Goal: Information Seeking & Learning: Learn about a topic

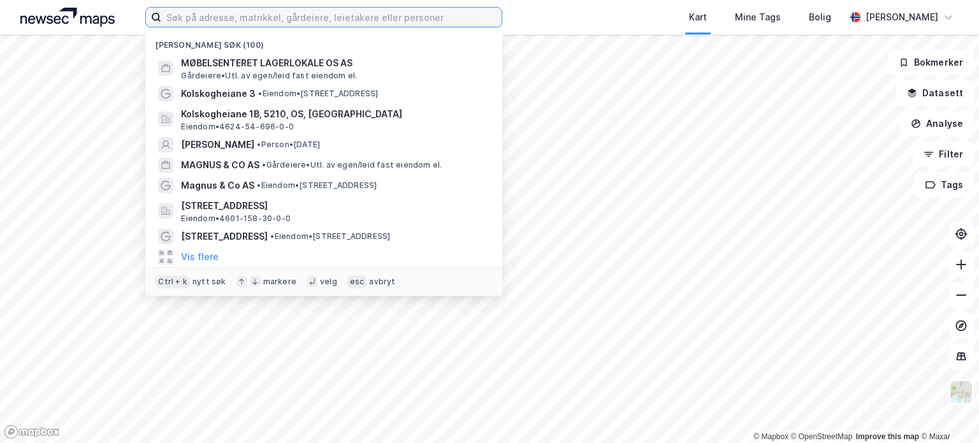
click at [275, 17] on input at bounding box center [331, 17] width 340 height 19
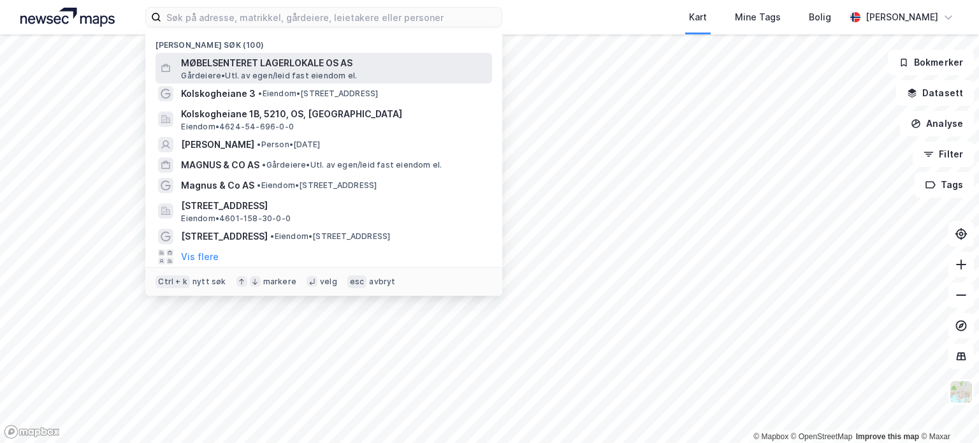
click at [310, 59] on span "MØBELSENTERET LAGERLOKALE OS AS" at bounding box center [334, 62] width 306 height 15
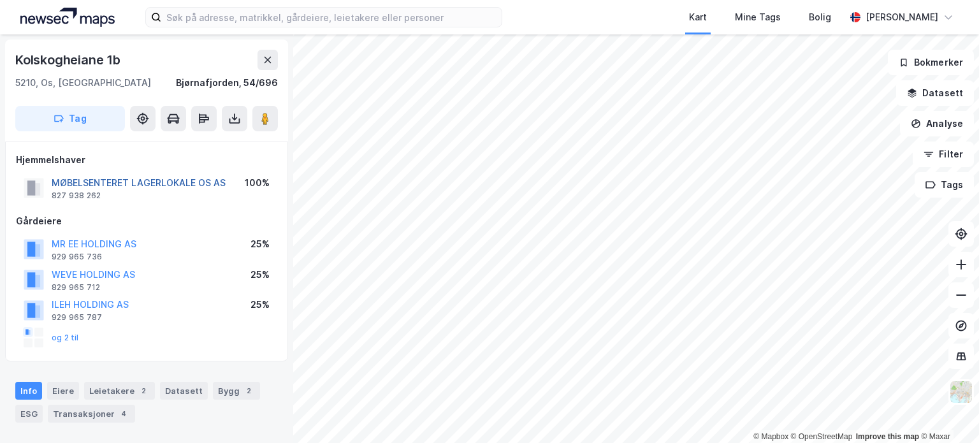
click at [0, 0] on button "MØBELSENTERET LAGERLOKALE OS AS" at bounding box center [0, 0] width 0 height 0
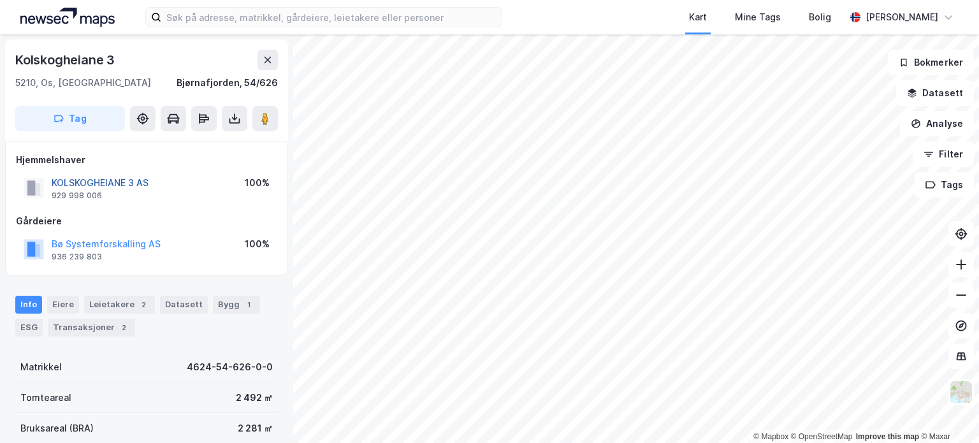
click at [0, 0] on button "KOLSKOGHEIANE 3 AS" at bounding box center [0, 0] width 0 height 0
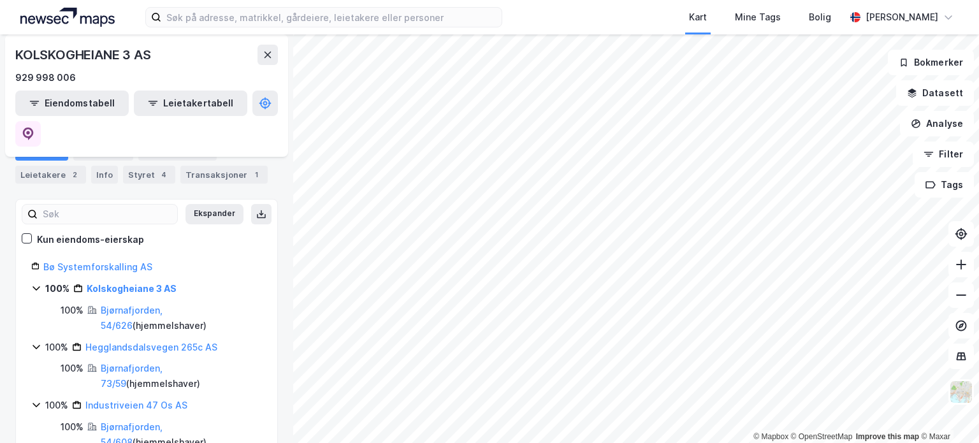
scroll to position [155, 0]
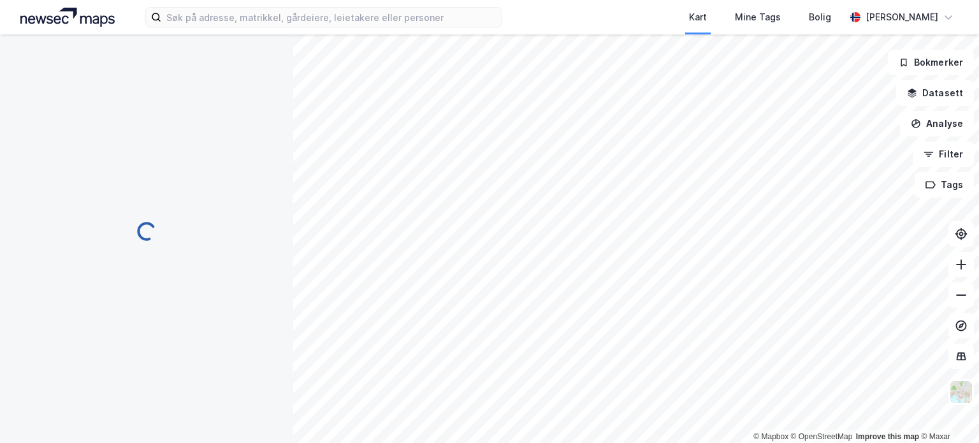
scroll to position [7, 0]
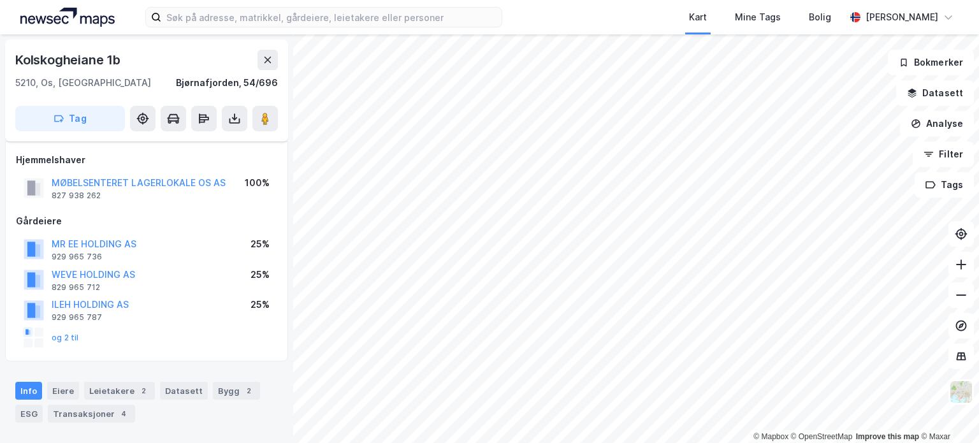
scroll to position [7, 0]
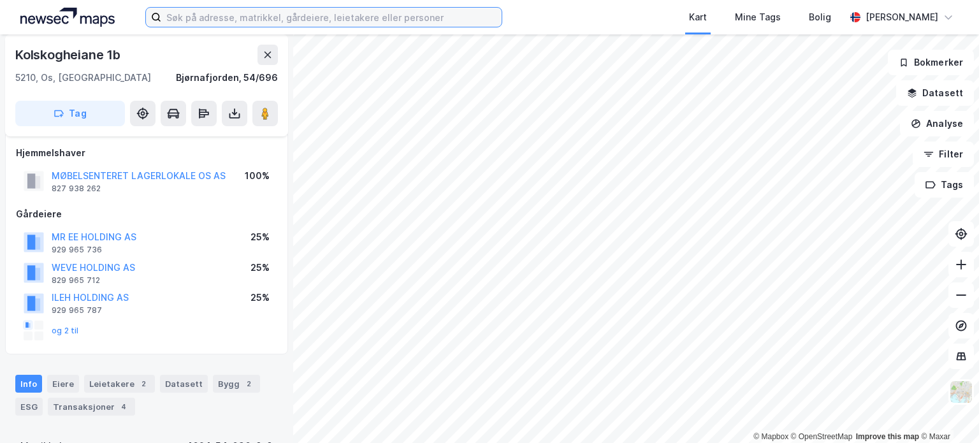
click at [249, 15] on input at bounding box center [331, 17] width 340 height 19
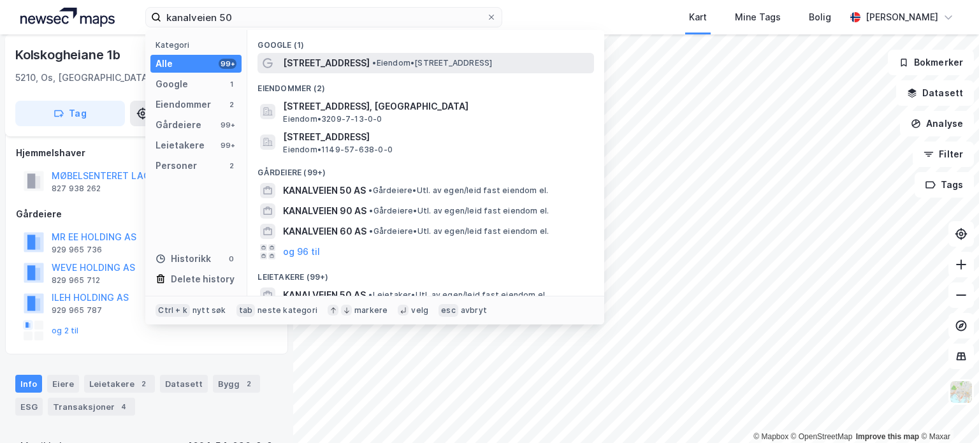
click at [377, 63] on span "• Eiendom • [STREET_ADDRESS]" at bounding box center [432, 63] width 120 height 10
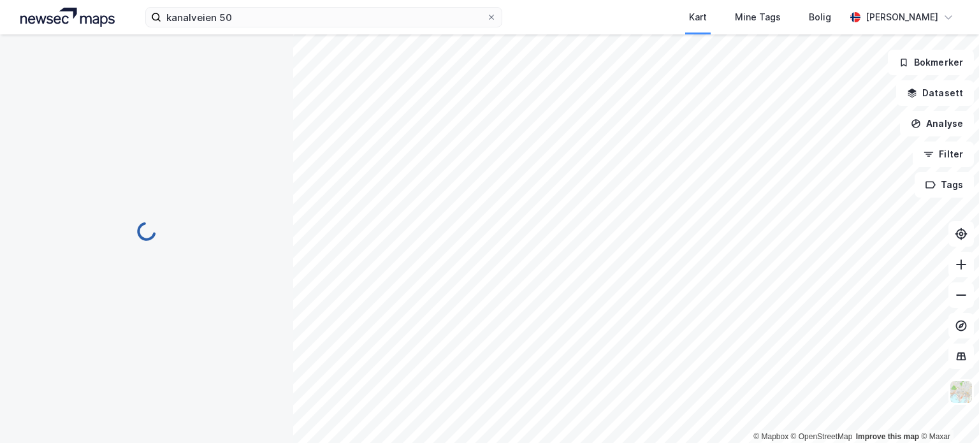
scroll to position [7, 0]
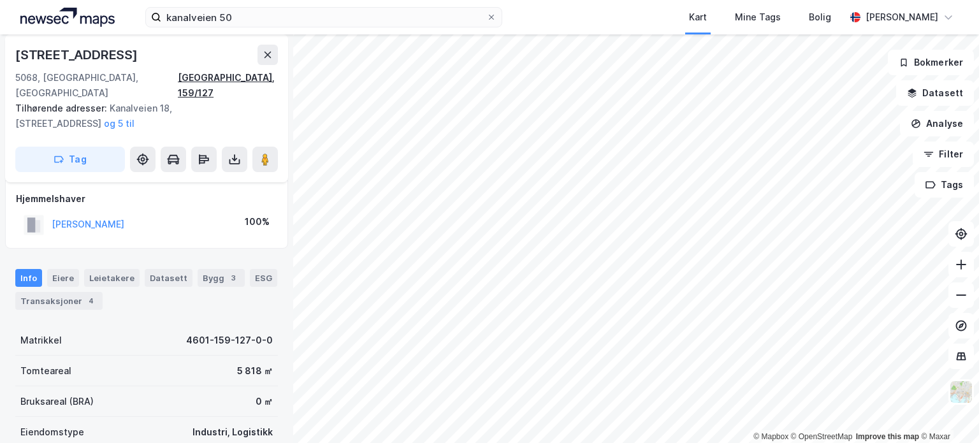
click at [249, 78] on div "[GEOGRAPHIC_DATA], 159/127" at bounding box center [228, 85] width 100 height 31
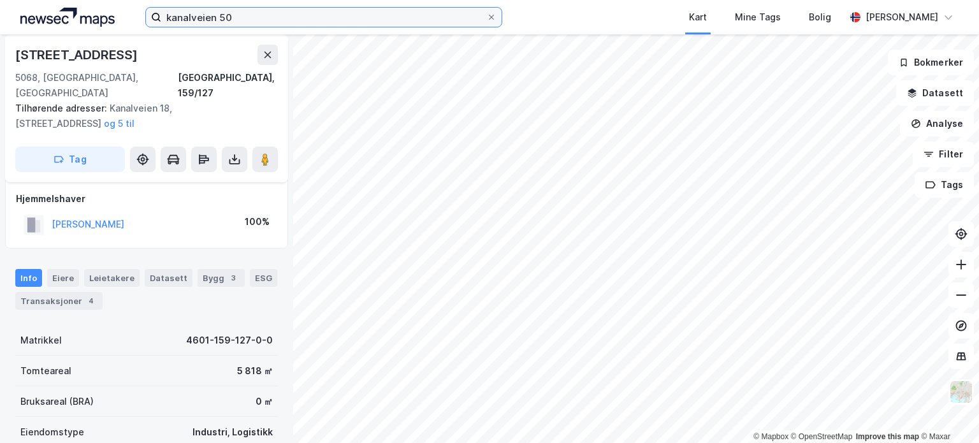
click at [247, 18] on input "kanalveien 50" at bounding box center [323, 17] width 325 height 19
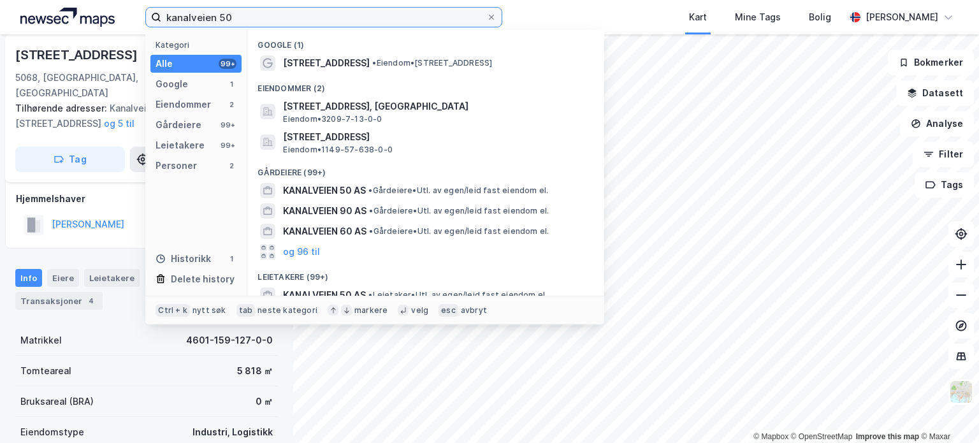
drag, startPoint x: 249, startPoint y: 16, endPoint x: 134, endPoint y: 11, distance: 114.9
click at [134, 11] on div "kanalveien 50 Kategori Alle 99+ Google 1 Eiendommer 2 Gårdeiere 99+ Leietakere …" at bounding box center [489, 17] width 979 height 34
paste input "4601-159-127-0-"
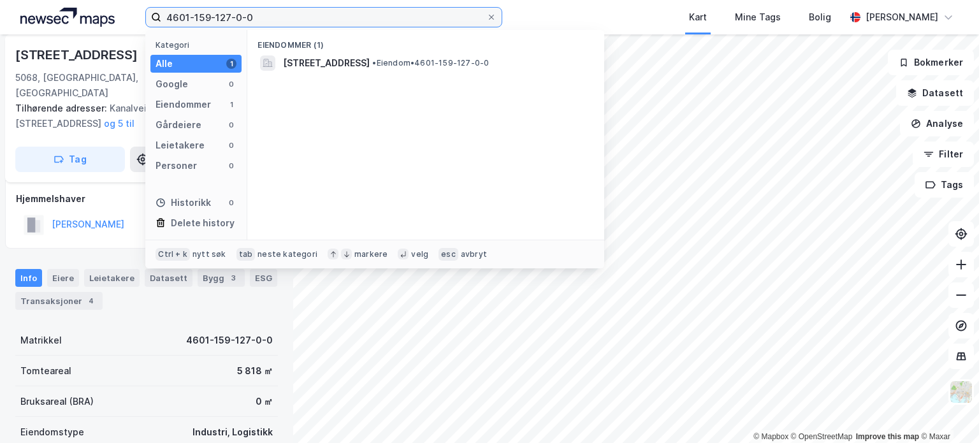
click at [227, 15] on input "4601-159-127-0-0" at bounding box center [323, 17] width 325 height 19
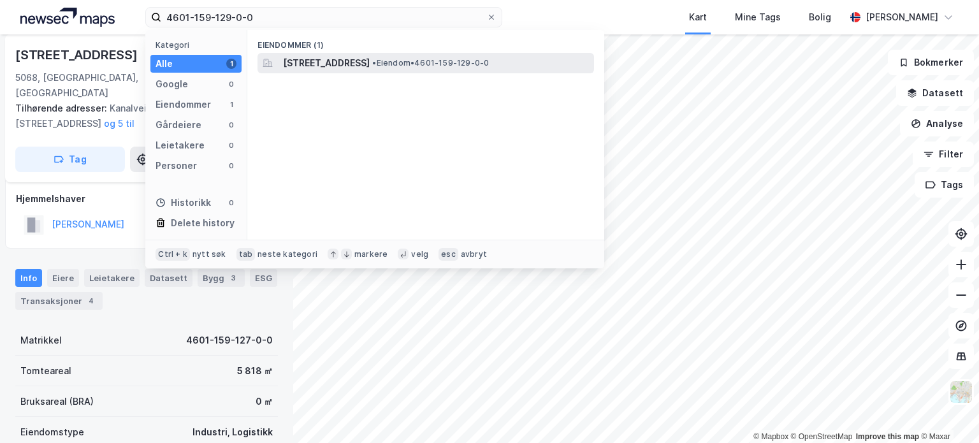
click at [355, 59] on span "[STREET_ADDRESS]" at bounding box center [326, 62] width 87 height 15
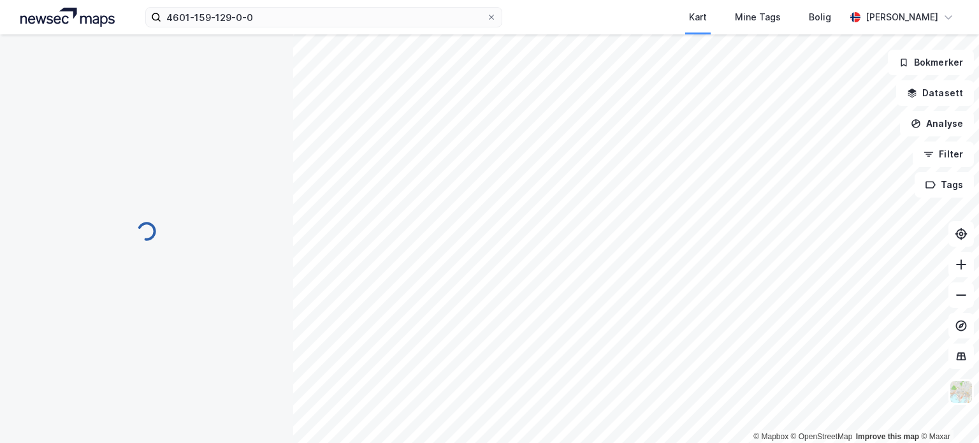
scroll to position [7, 0]
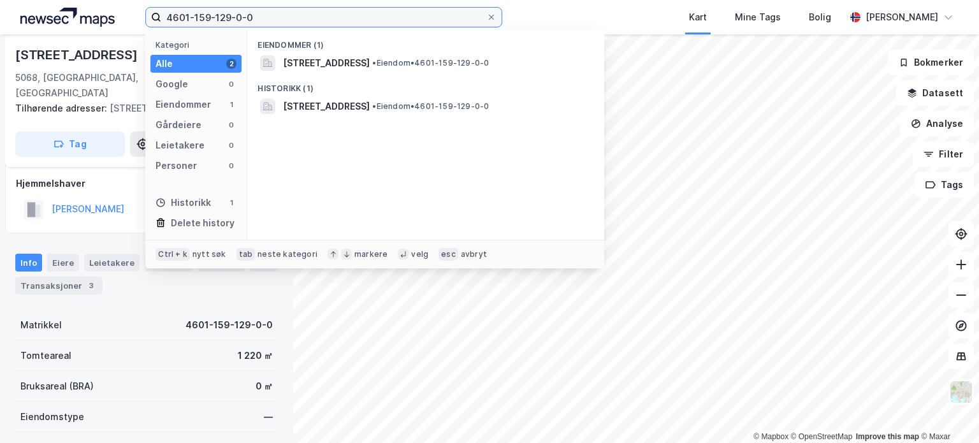
drag, startPoint x: 272, startPoint y: 17, endPoint x: 111, endPoint y: 13, distance: 160.7
click at [111, 13] on div "4601-159-129-0-0 Kategori Alle 2 Google 0 Eiendommer 1 Gårdeiere 0 Leietakere 0…" at bounding box center [489, 17] width 979 height 34
paste input "7"
type input "4601-159-127-0-0"
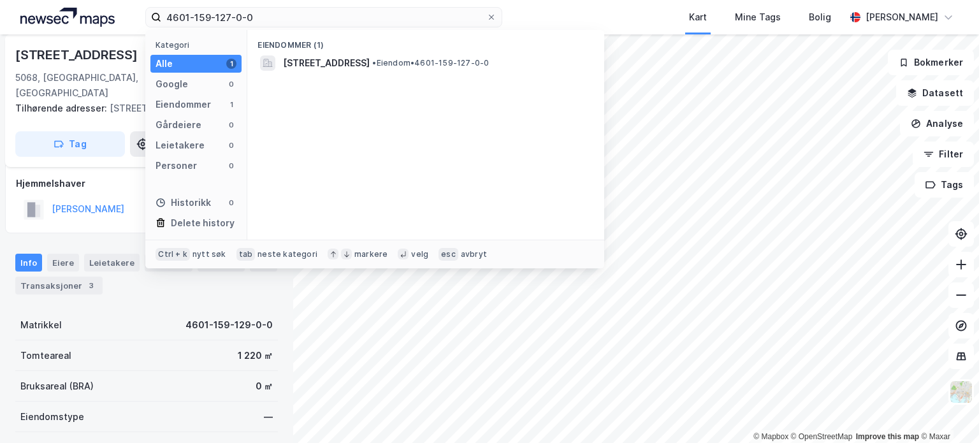
click at [180, 61] on div "Alle 1" at bounding box center [195, 64] width 91 height 18
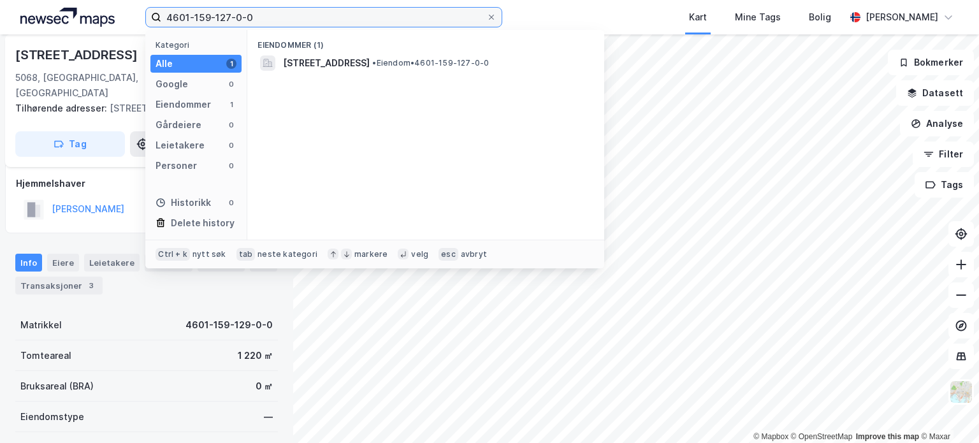
click at [275, 20] on input "4601-159-127-0-0" at bounding box center [323, 17] width 325 height 19
click at [492, 15] on icon at bounding box center [492, 17] width 8 height 8
click at [486, 15] on input "4601-159-127-0-0" at bounding box center [323, 17] width 325 height 19
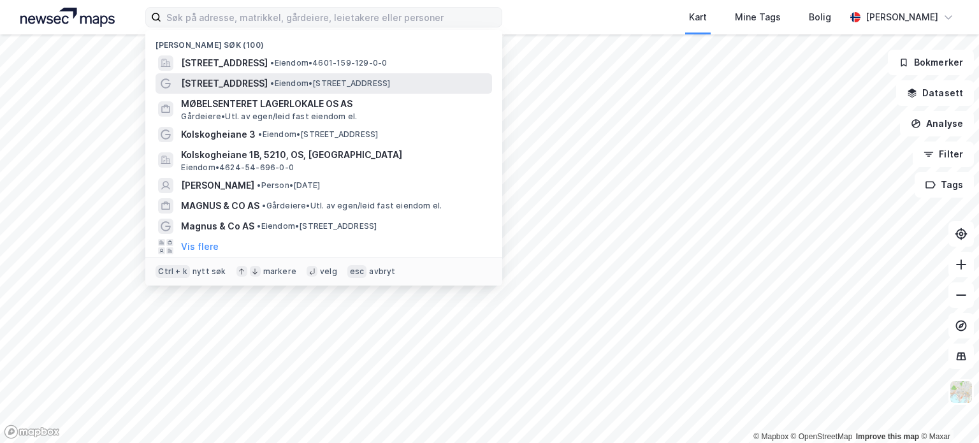
click at [270, 82] on span "• Eiendom • [STREET_ADDRESS]" at bounding box center [330, 83] width 120 height 10
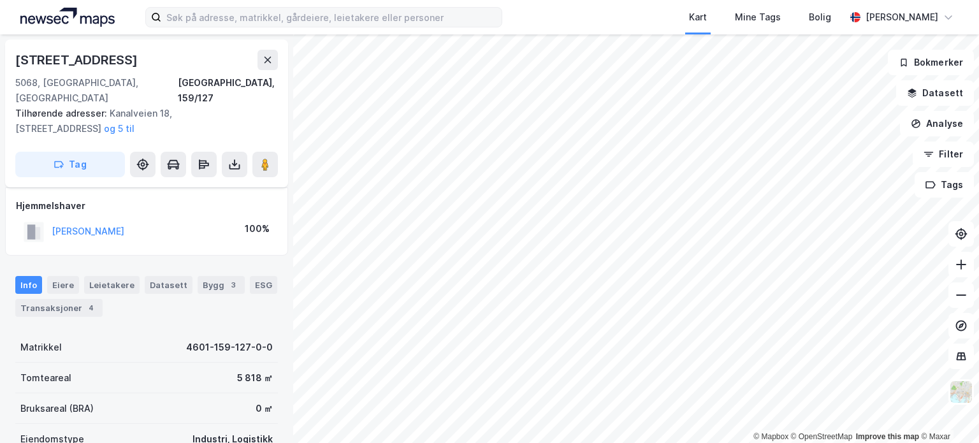
scroll to position [7, 0]
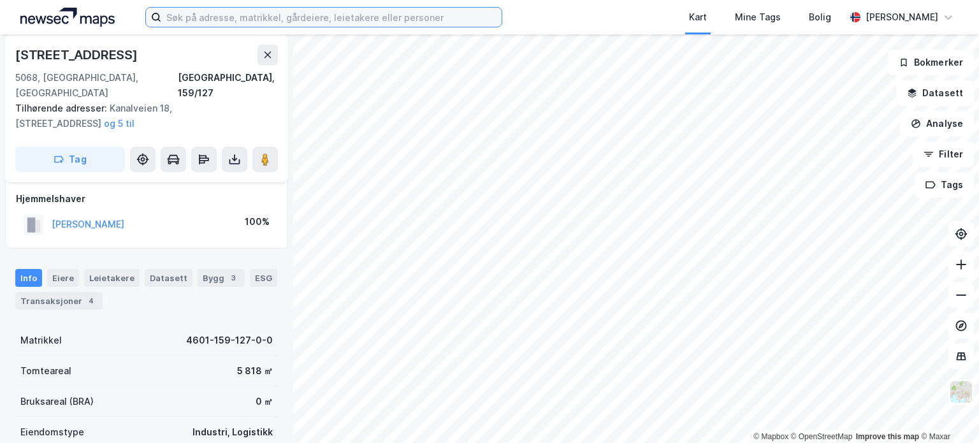
click at [250, 15] on input at bounding box center [331, 17] width 340 height 19
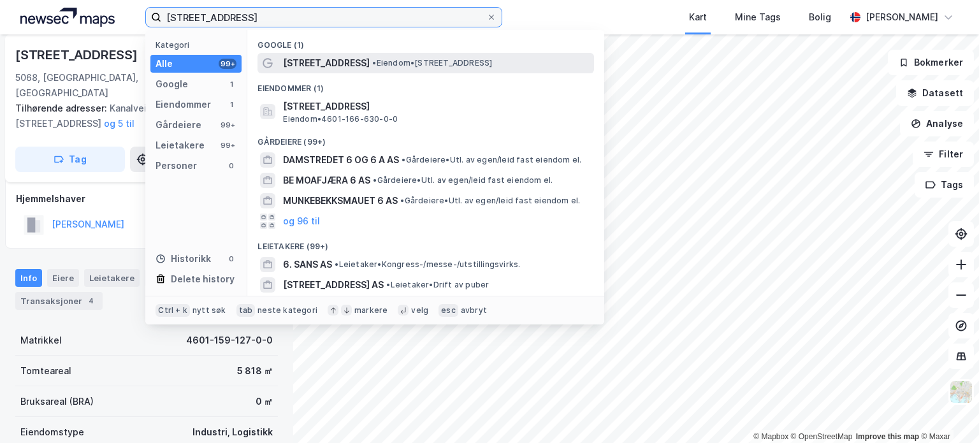
type input "[STREET_ADDRESS]"
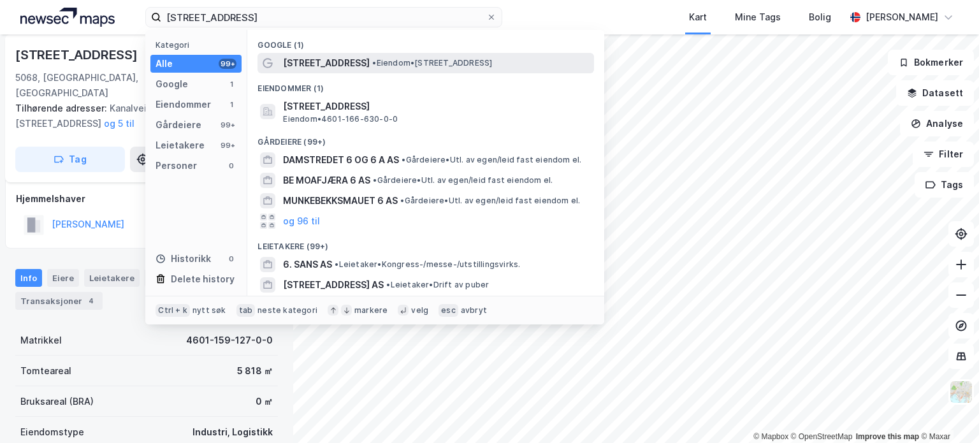
click at [340, 61] on span "[STREET_ADDRESS]" at bounding box center [326, 62] width 87 height 15
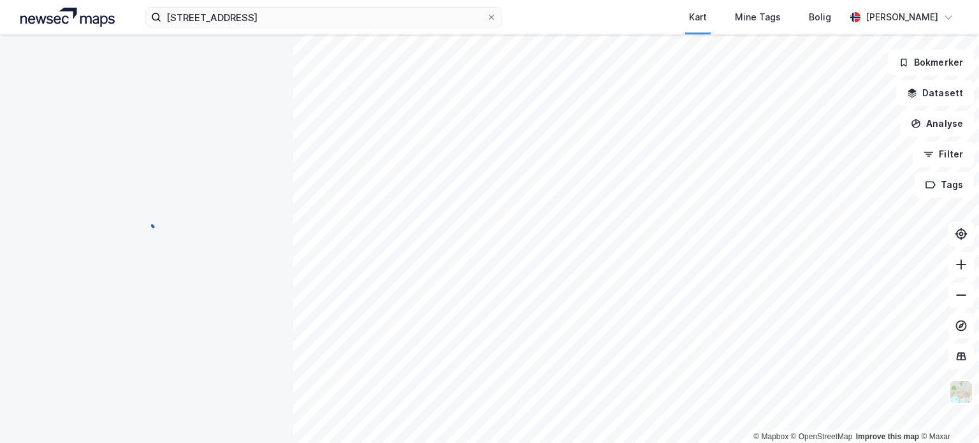
scroll to position [7, 0]
